Goal: Task Accomplishment & Management: Use online tool/utility

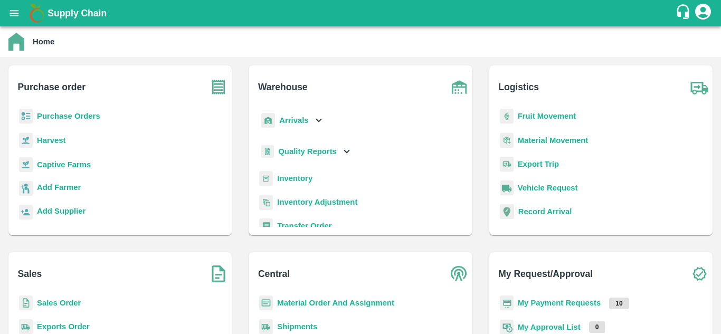
click at [52, 112] on b "Purchase Orders" at bounding box center [68, 116] width 63 height 8
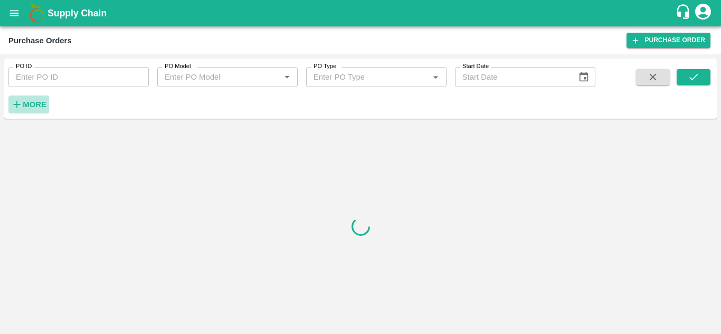
click at [31, 107] on strong "More" at bounding box center [35, 104] width 24 height 8
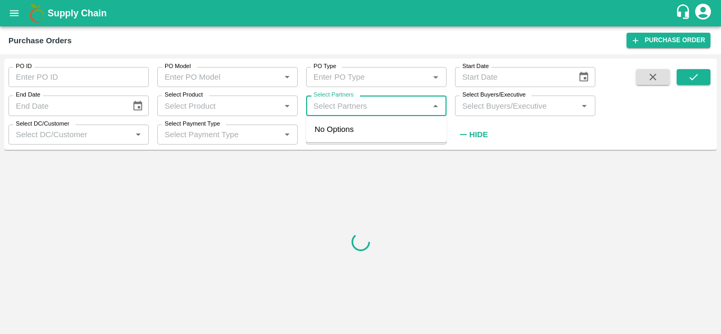
click at [361, 107] on input "Select Partners" at bounding box center [367, 106] width 117 height 14
paste input "9611774594"
type input "9611774594"
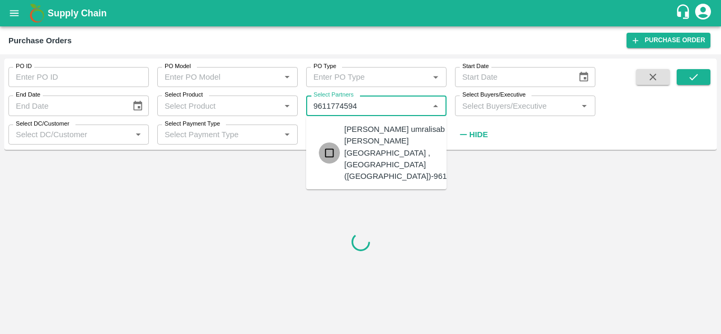
click at [327, 151] on input "checkbox" at bounding box center [329, 153] width 21 height 21
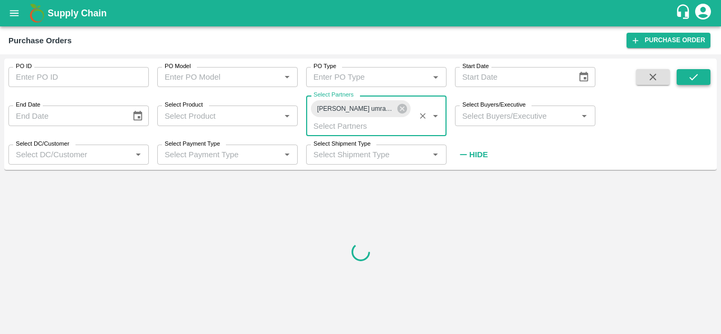
click at [698, 72] on icon "submit" at bounding box center [694, 77] width 12 height 12
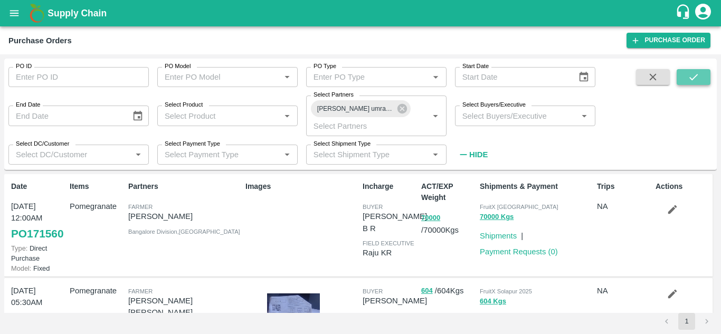
click at [697, 81] on icon "submit" at bounding box center [694, 77] width 12 height 12
